Goal: Information Seeking & Learning: Learn about a topic

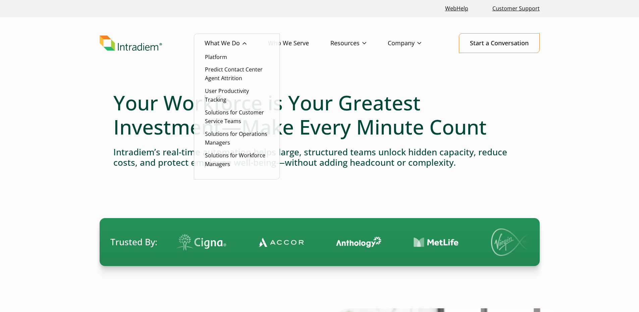
click at [225, 159] on li "Solutions for Workforce Managers" at bounding box center [237, 159] width 64 height 17
click at [222, 155] on link "Solutions for Workforce Managers" at bounding box center [235, 160] width 60 height 16
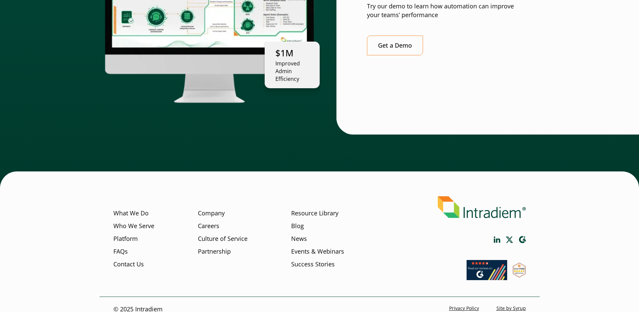
scroll to position [1852, 0]
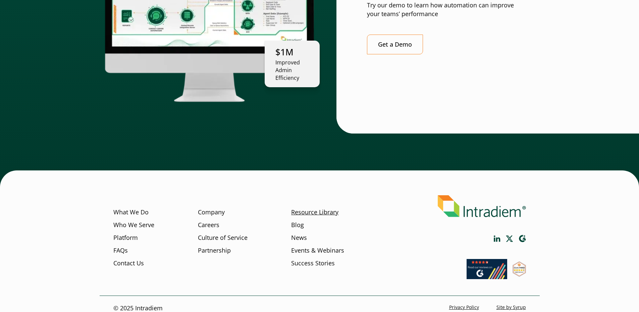
click at [309, 208] on link "Resource Library" at bounding box center [314, 212] width 47 height 9
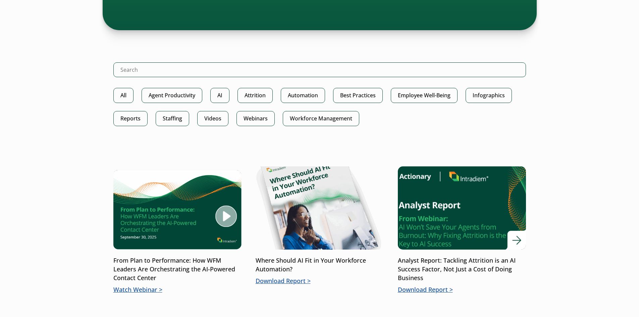
scroll to position [335, 0]
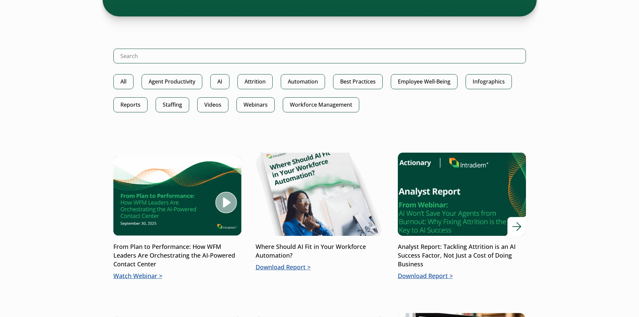
click at [445, 217] on img at bounding box center [462, 194] width 154 height 100
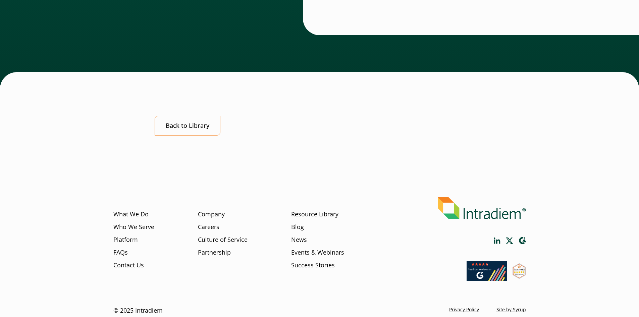
scroll to position [437, 0]
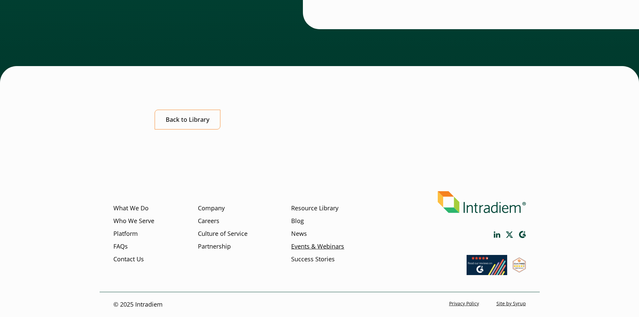
click at [311, 247] on link "Events & Webinars" at bounding box center [317, 246] width 53 height 9
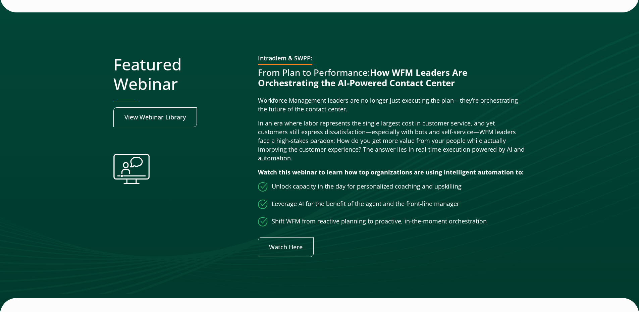
scroll to position [168, 0]
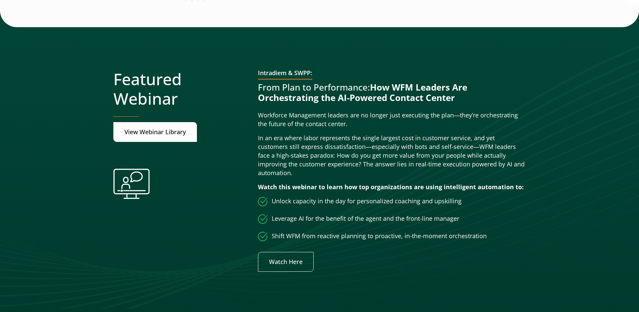
click at [163, 133] on link "View Webinar Library" at bounding box center [155, 132] width 84 height 20
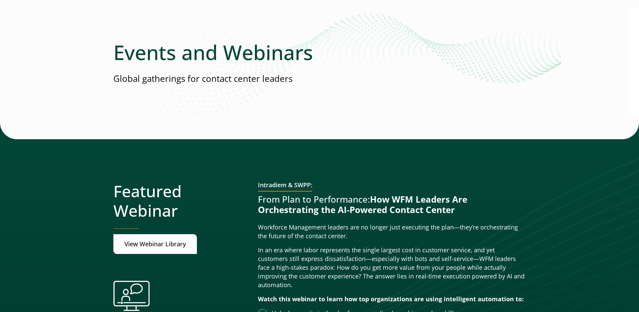
scroll to position [0, 0]
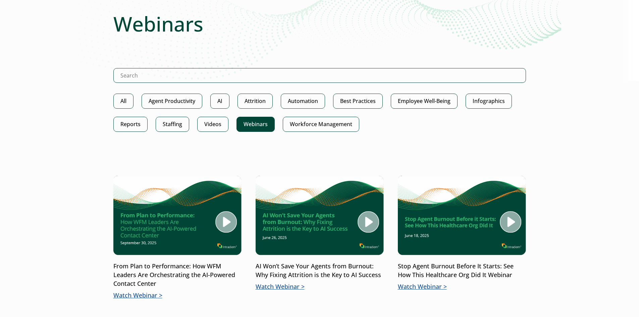
scroll to position [101, 0]
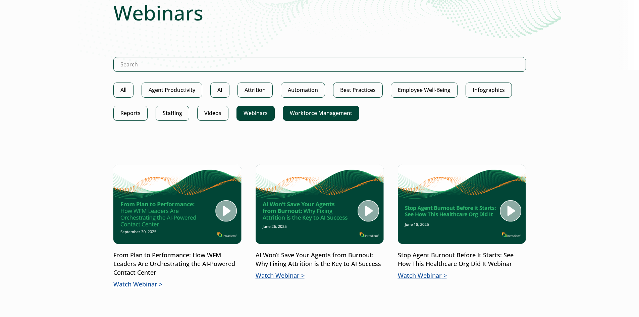
click at [331, 115] on link "Workforce Management" at bounding box center [321, 113] width 76 height 15
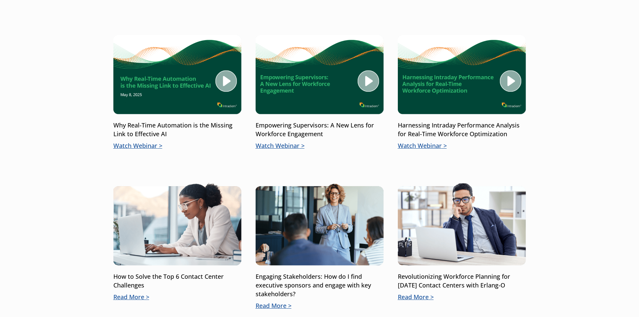
scroll to position [235, 0]
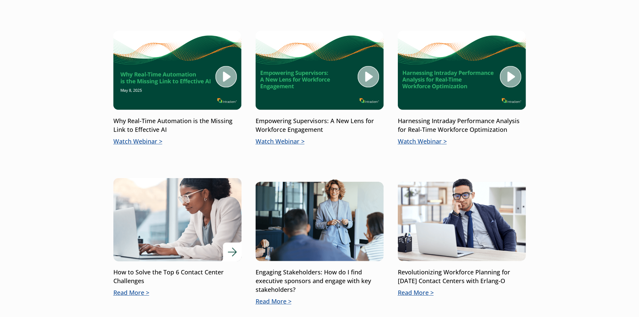
click at [130, 293] on p "Read More" at bounding box center [177, 292] width 128 height 9
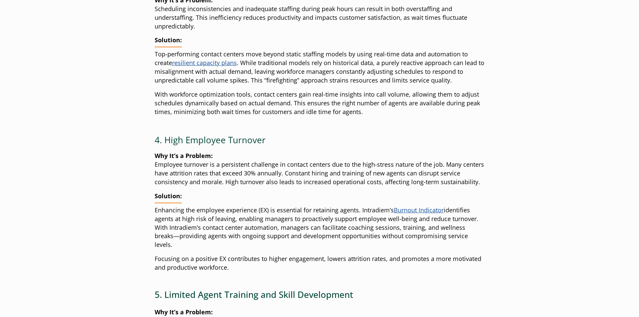
scroll to position [604, 0]
